Goal: Transaction & Acquisition: Purchase product/service

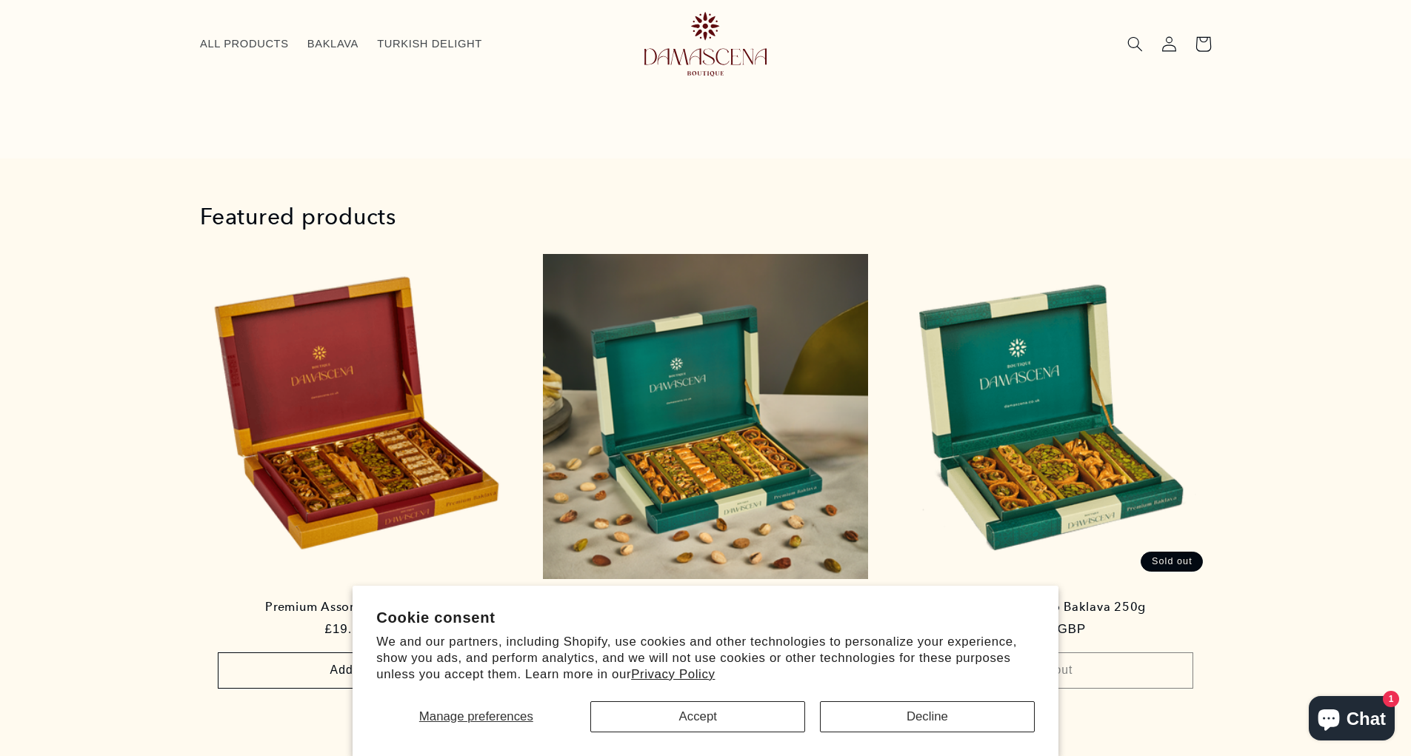
scroll to position [304, 0]
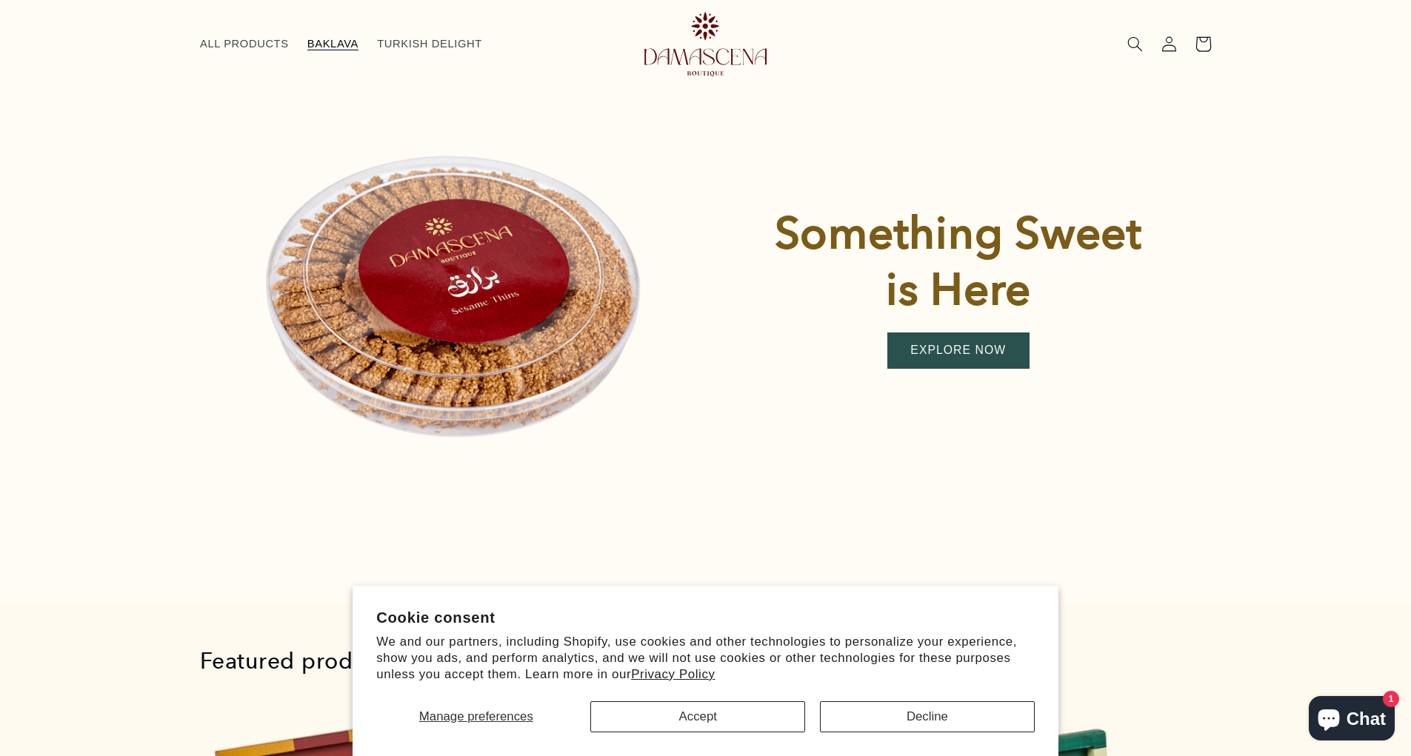
click at [301, 30] on link "BAKLAVA" at bounding box center [333, 43] width 70 height 33
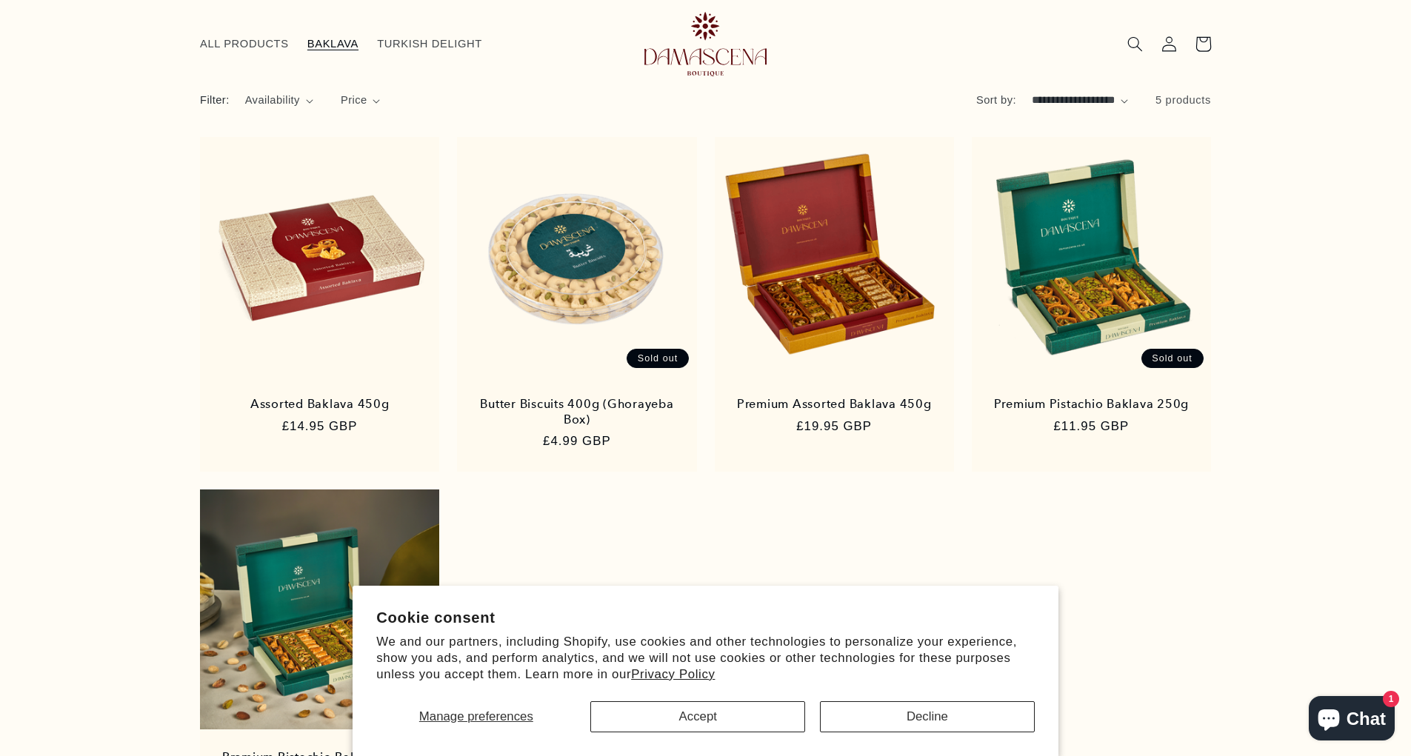
scroll to position [127, 0]
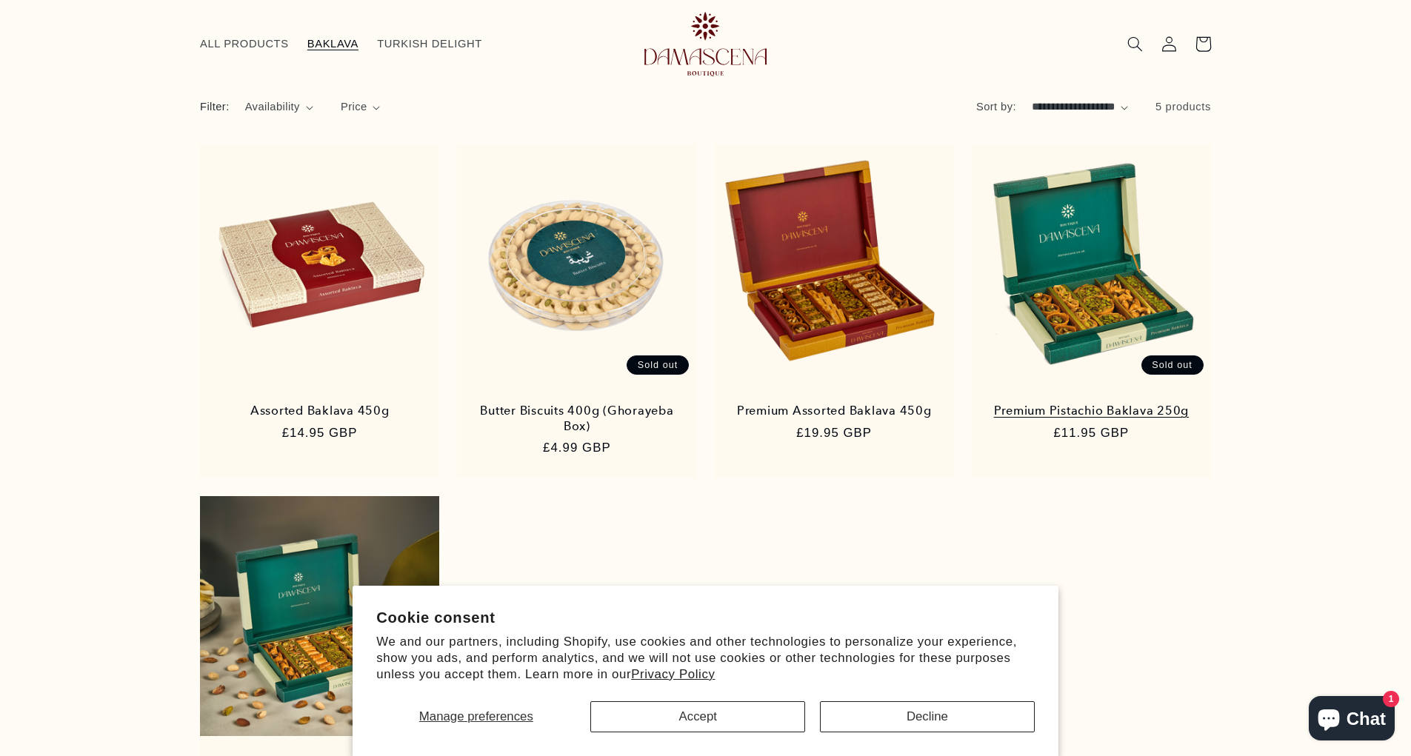
click at [1099, 404] on link "Premium Pistachio Baklava 250g" at bounding box center [1092, 411] width 208 height 15
